Goal: Find specific page/section: Find specific page/section

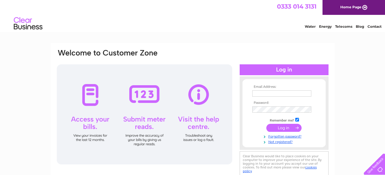
click at [258, 93] on input "text" at bounding box center [281, 94] width 59 height 6
type input "[PERSON_NAME][EMAIL_ADDRESS][PERSON_NAME][DOMAIN_NAME]"
click at [282, 129] on input "submit" at bounding box center [283, 128] width 35 height 8
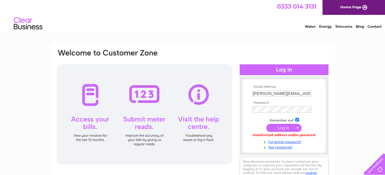
click at [281, 130] on input "submit" at bounding box center [283, 128] width 35 height 8
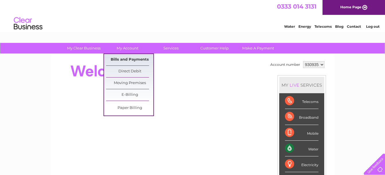
click at [134, 60] on link "Bills and Payments" at bounding box center [129, 59] width 47 height 11
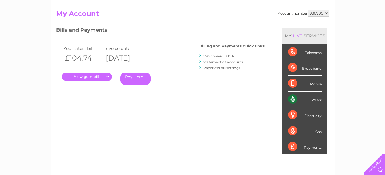
scroll to position [57, 0]
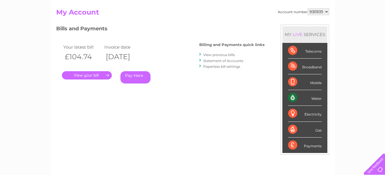
click at [205, 56] on link "View previous bills" at bounding box center [219, 55] width 32 height 4
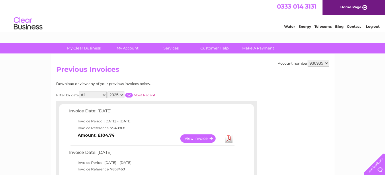
click at [369, 26] on link "Log out" at bounding box center [372, 26] width 13 height 4
